Goal: Task Accomplishment & Management: Manage account settings

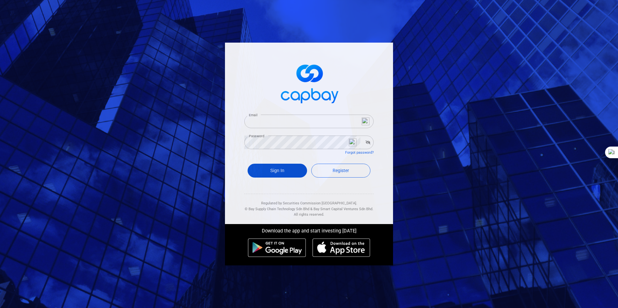
type input "[EMAIL_ADDRESS][DOMAIN_NAME]"
click at [273, 170] on button "Sign In" at bounding box center [277, 171] width 59 height 14
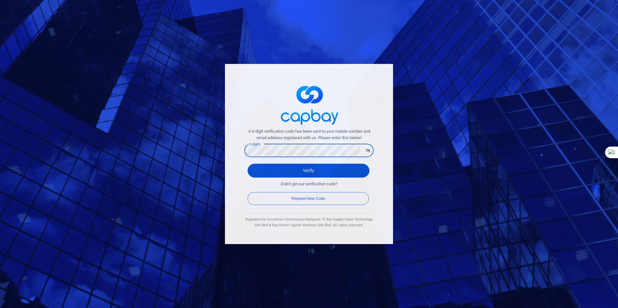
click at [317, 170] on button "Verify" at bounding box center [309, 171] width 122 height 14
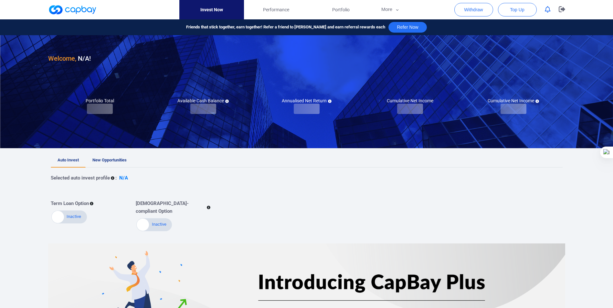
checkbox input "true"
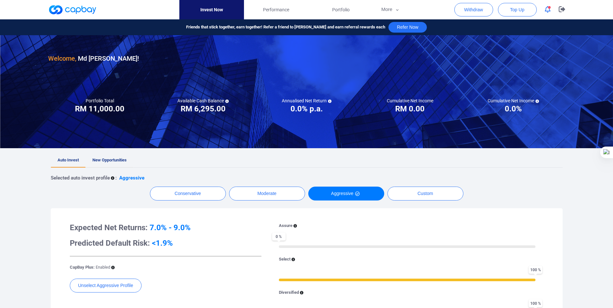
click at [110, 159] on span "New Opportunities" at bounding box center [109, 160] width 34 height 5
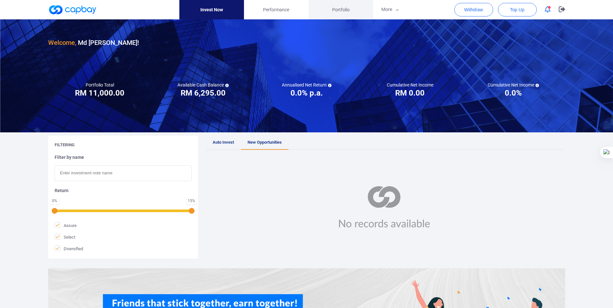
click at [342, 10] on span "Portfolio" at bounding box center [340, 9] width 17 height 7
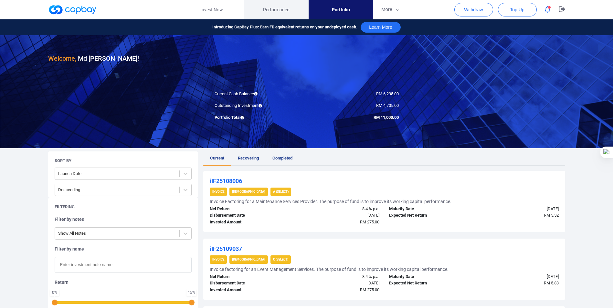
click at [280, 11] on span "Performance" at bounding box center [276, 9] width 26 height 7
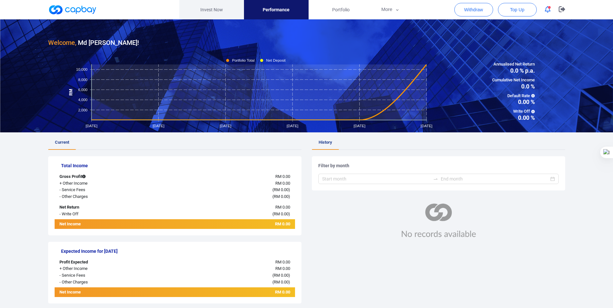
click at [215, 11] on link "Invest Now" at bounding box center [211, 9] width 65 height 19
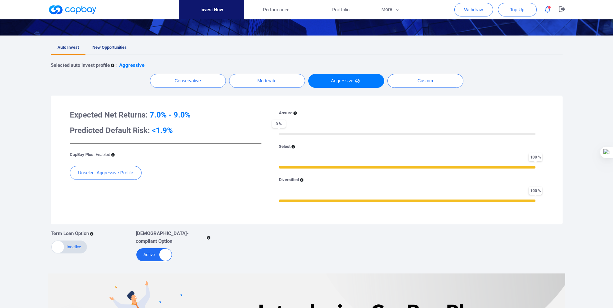
scroll to position [129, 0]
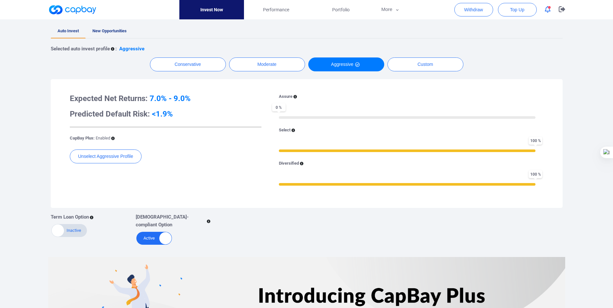
click at [108, 31] on span "New Opportunities" at bounding box center [109, 30] width 34 height 5
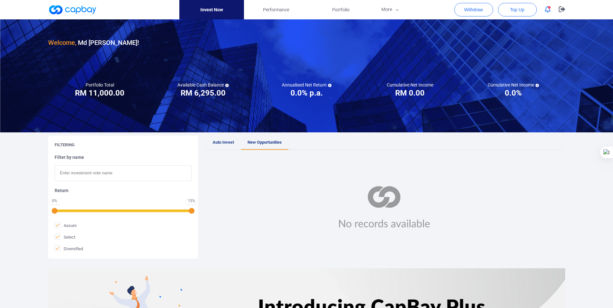
click at [258, 145] on link "New Opportunities" at bounding box center [265, 143] width 48 height 14
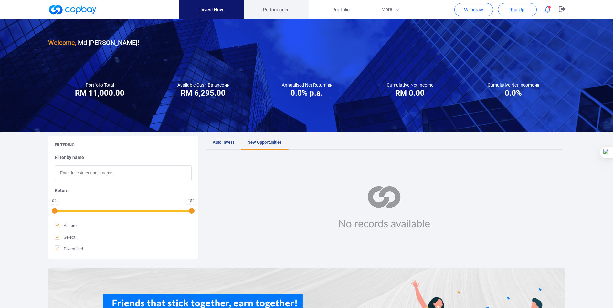
click at [272, 9] on span "Performance" at bounding box center [276, 9] width 26 height 7
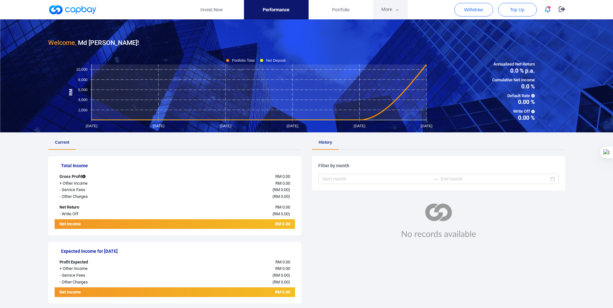
click at [399, 10] on icon "button" at bounding box center [397, 10] width 5 height 6
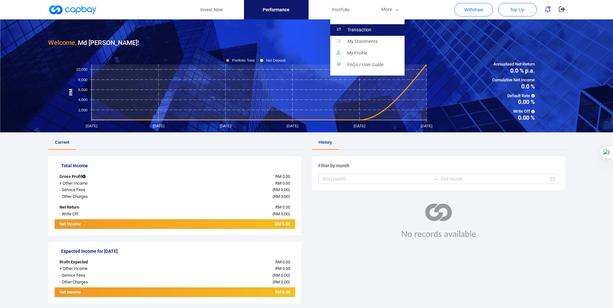
click at [369, 28] on p "Transaction" at bounding box center [360, 30] width 24 height 6
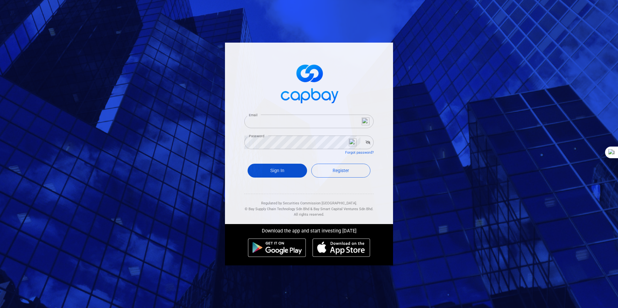
type input "[EMAIL_ADDRESS][DOMAIN_NAME]"
click at [268, 171] on button "Sign In" at bounding box center [277, 171] width 59 height 14
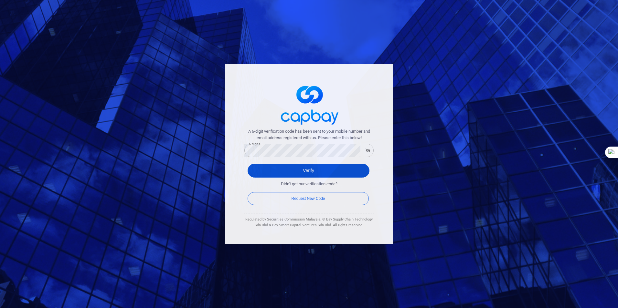
click at [313, 167] on button "Verify" at bounding box center [309, 171] width 122 height 14
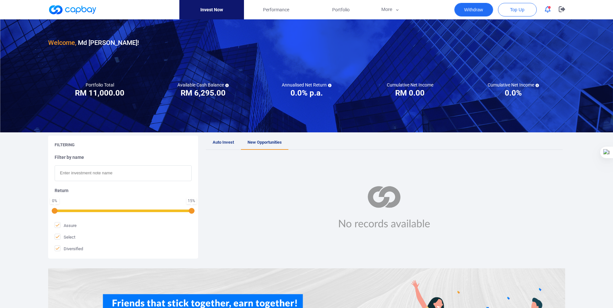
click at [470, 9] on button "Withdraw" at bounding box center [474, 10] width 39 height 14
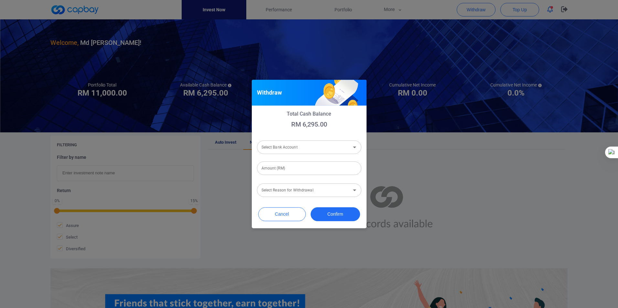
click at [355, 147] on icon "Open" at bounding box center [354, 148] width 3 height 2
click at [360, 122] on p "RM 6,295.00" at bounding box center [309, 125] width 104 height 8
click at [285, 214] on button "Cancel" at bounding box center [282, 215] width 48 height 14
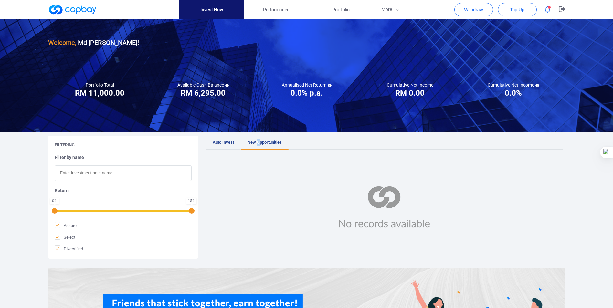
click at [259, 144] on span "New Opportunities" at bounding box center [265, 142] width 34 height 5
click at [452, 164] on div at bounding box center [384, 207] width 357 height 102
click at [276, 11] on span "Performance" at bounding box center [276, 9] width 26 height 7
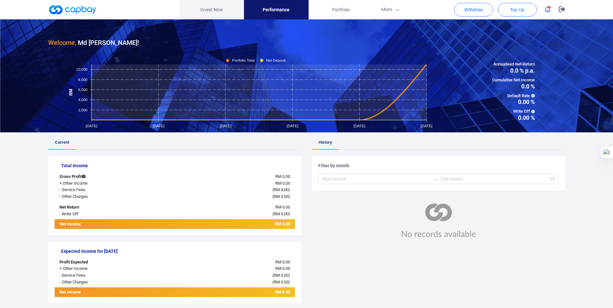
click at [206, 7] on link "Invest Now" at bounding box center [211, 9] width 65 height 19
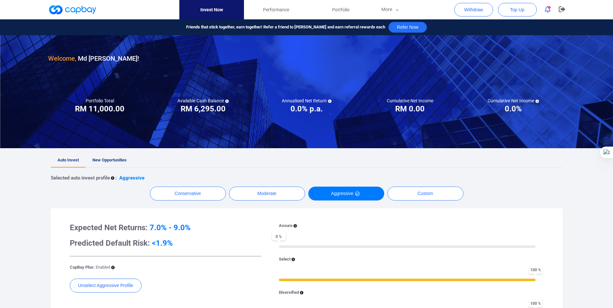
click at [206, 7] on link "Invest Now" at bounding box center [211, 9] width 65 height 19
click at [340, 10] on span "Portfolio" at bounding box center [340, 9] width 17 height 7
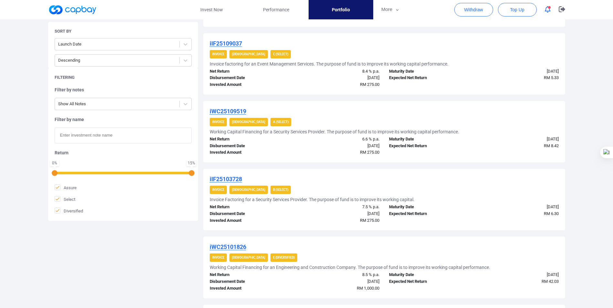
scroll to position [226, 0]
